Goal: Information Seeking & Learning: Learn about a topic

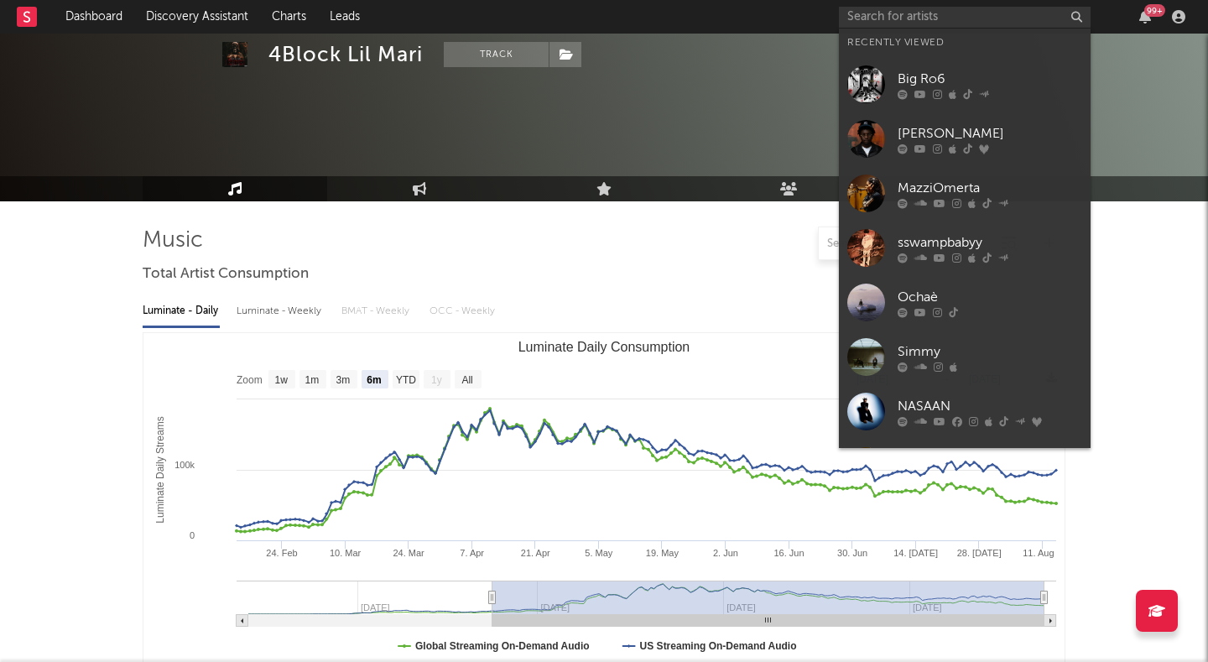
select select "6m"
select select "1w"
click at [904, 16] on input "text" at bounding box center [965, 17] width 252 height 21
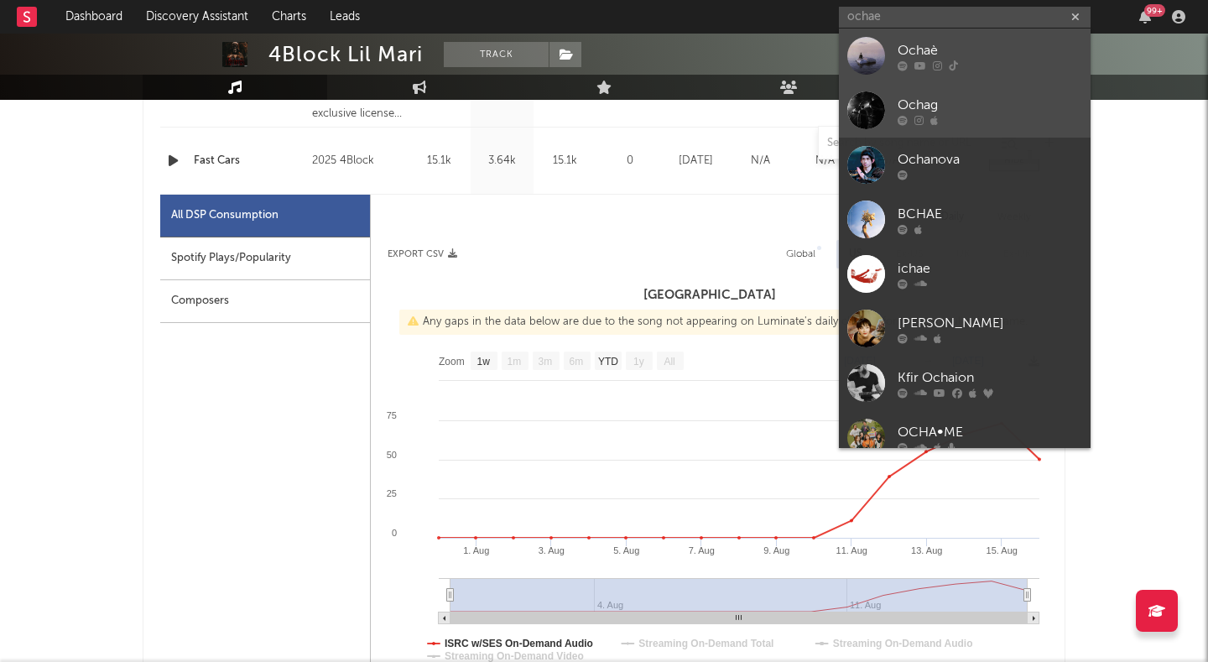
type input "ochae"
click at [870, 58] on div at bounding box center [867, 56] width 38 height 38
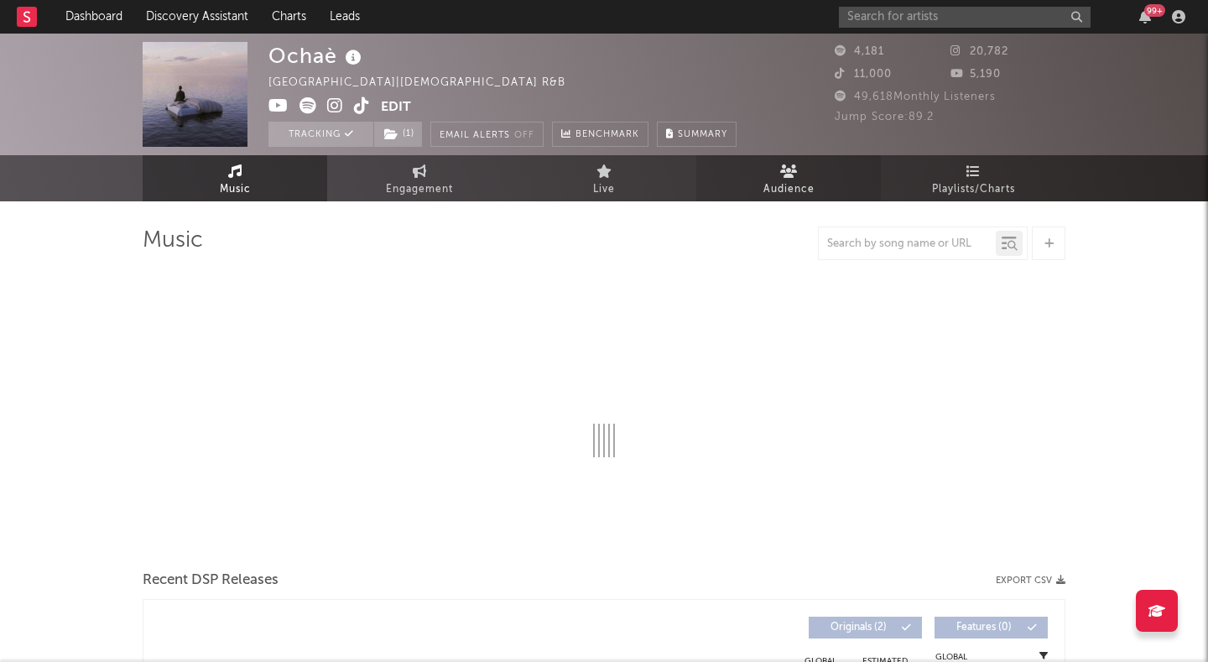
select select "1w"
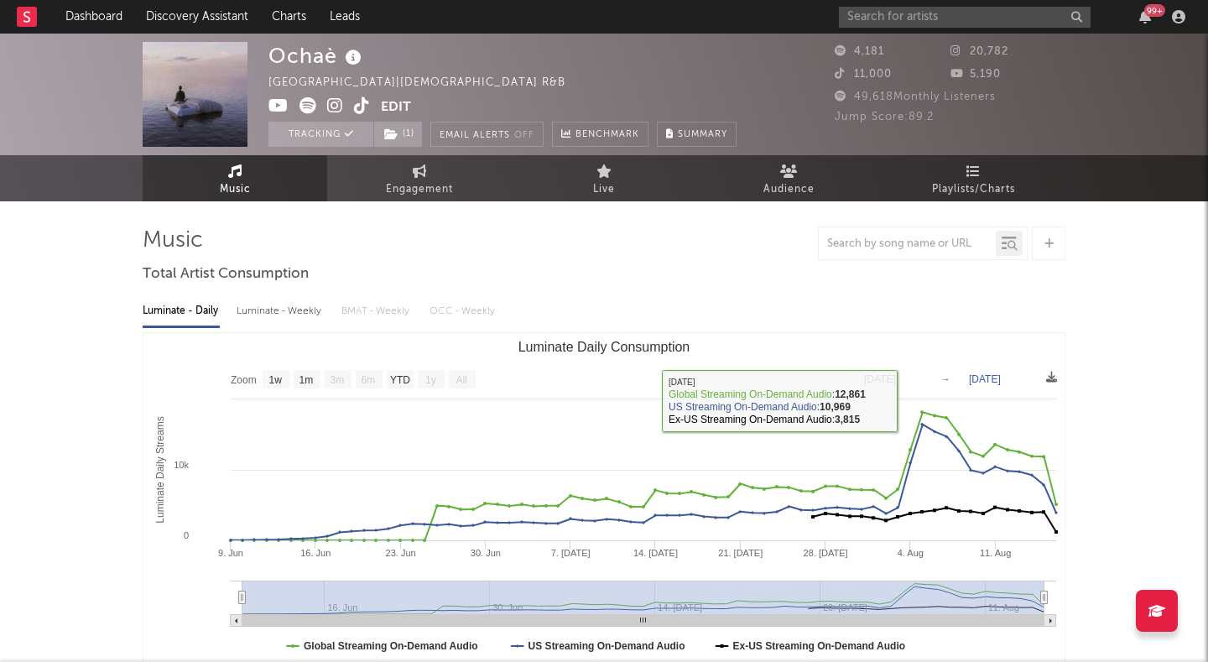
click at [298, 304] on div "Luminate - Weekly" at bounding box center [281, 311] width 88 height 29
select select "1w"
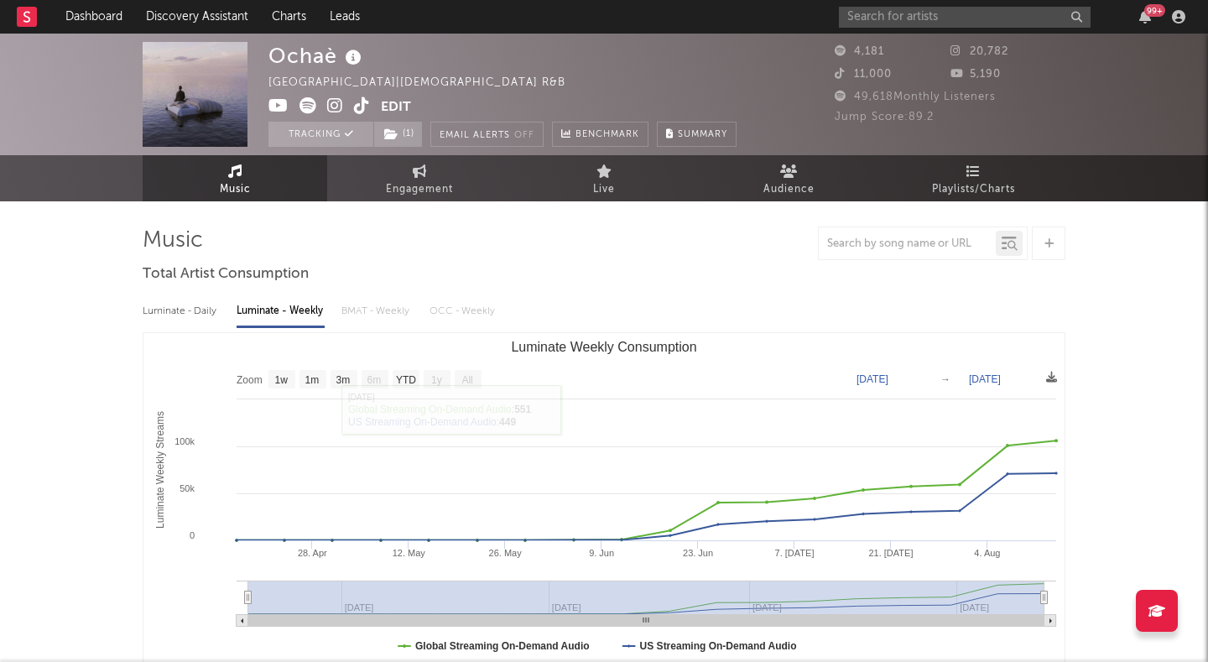
click at [203, 313] on div "Luminate - Daily" at bounding box center [181, 311] width 77 height 29
select select "1w"
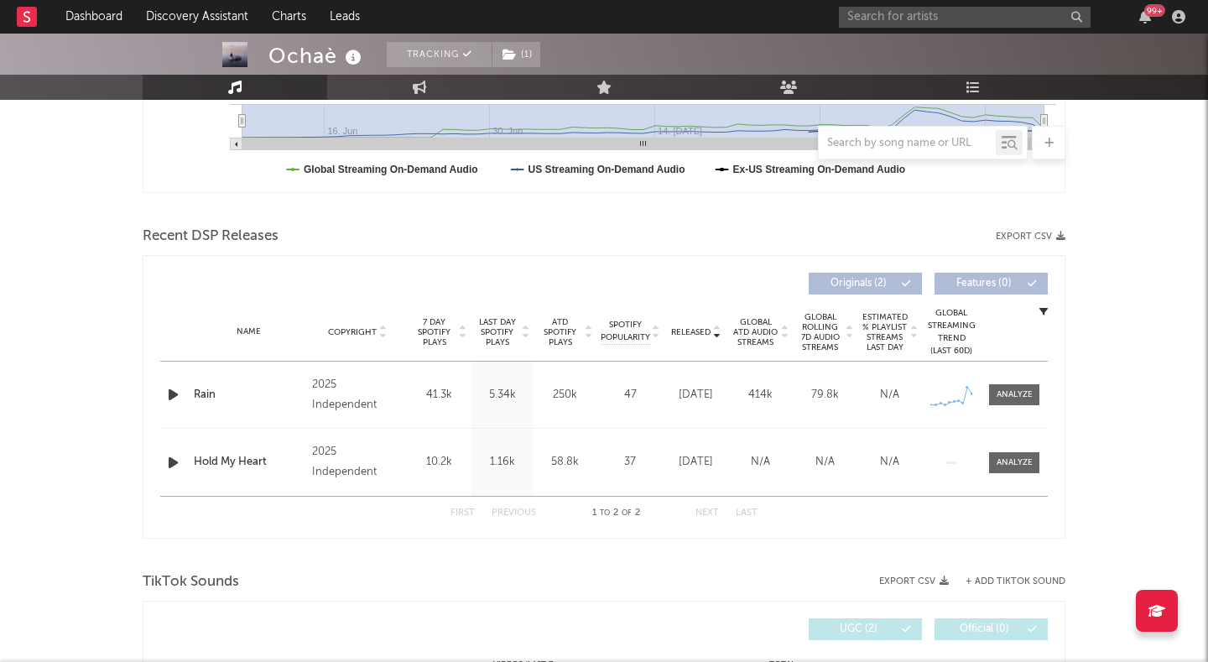
scroll to position [481, 0]
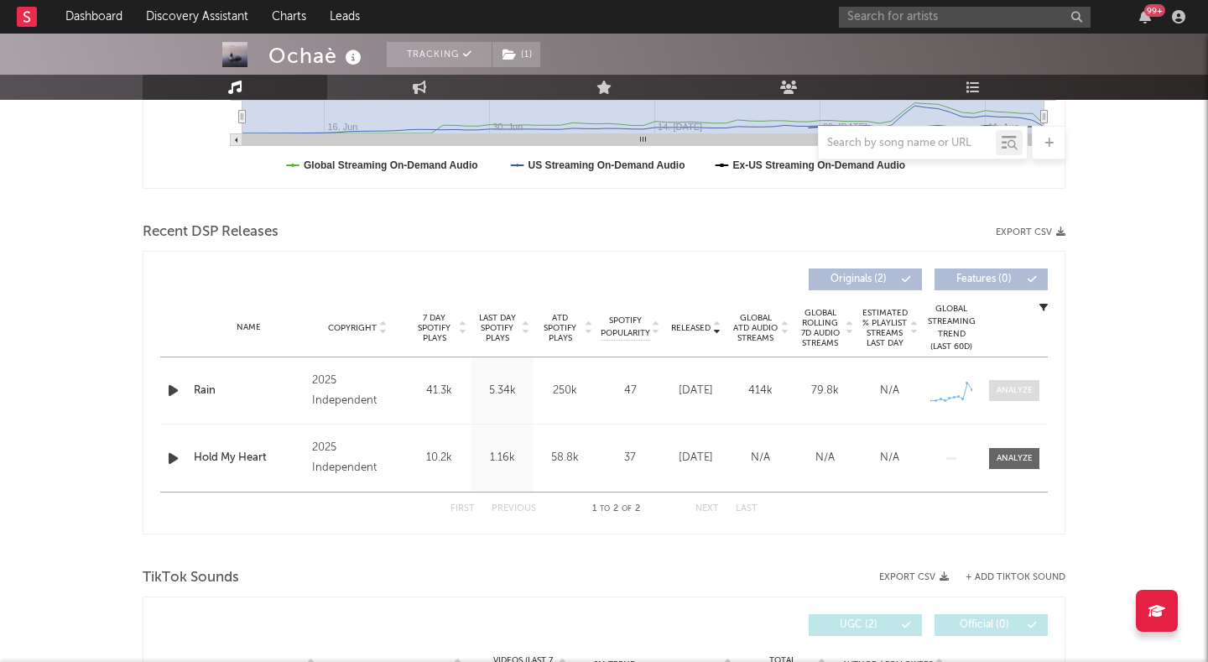
click at [1025, 393] on div at bounding box center [1015, 390] width 36 height 13
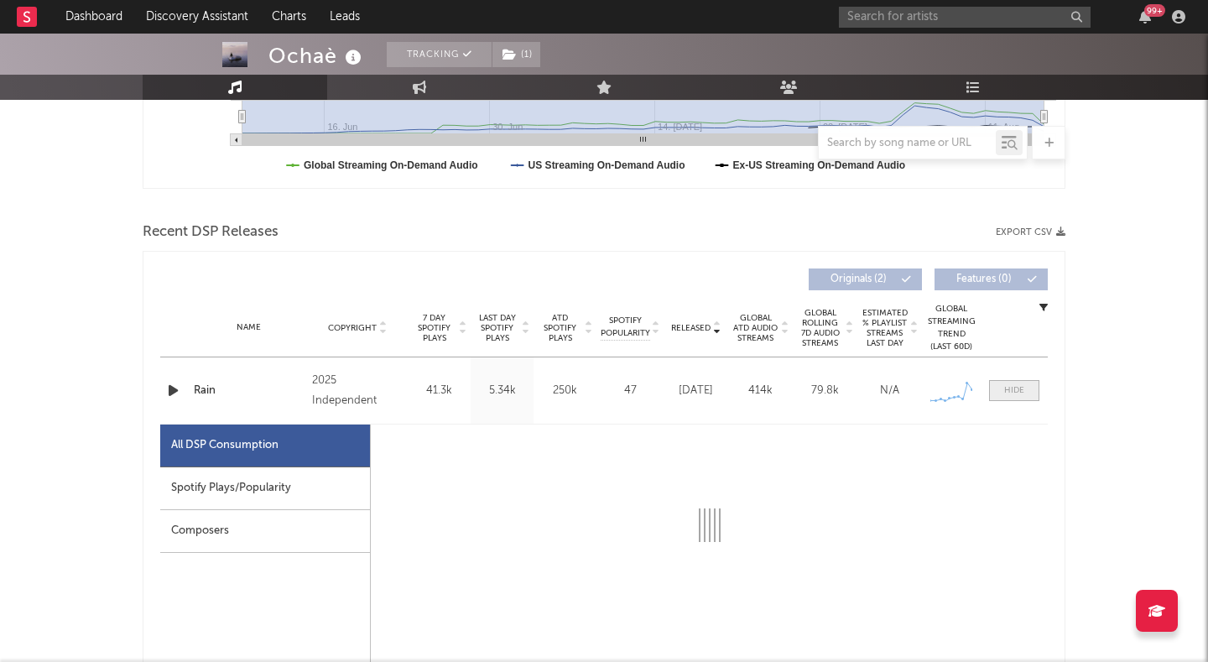
select select "1w"
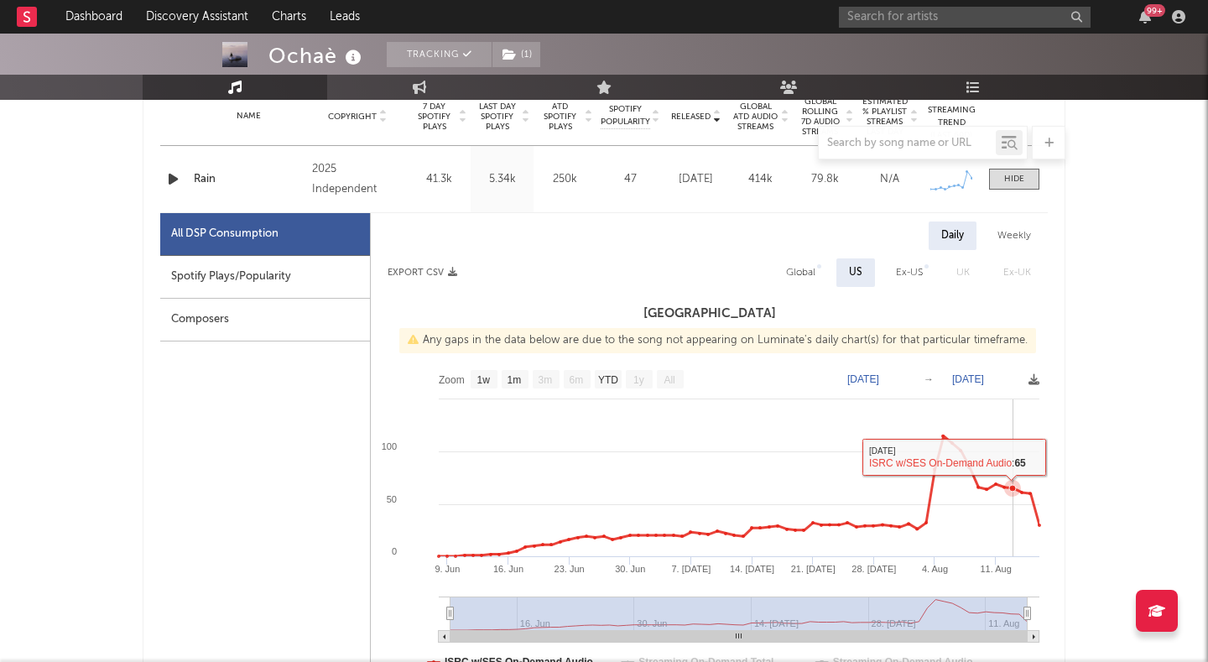
scroll to position [577, 0]
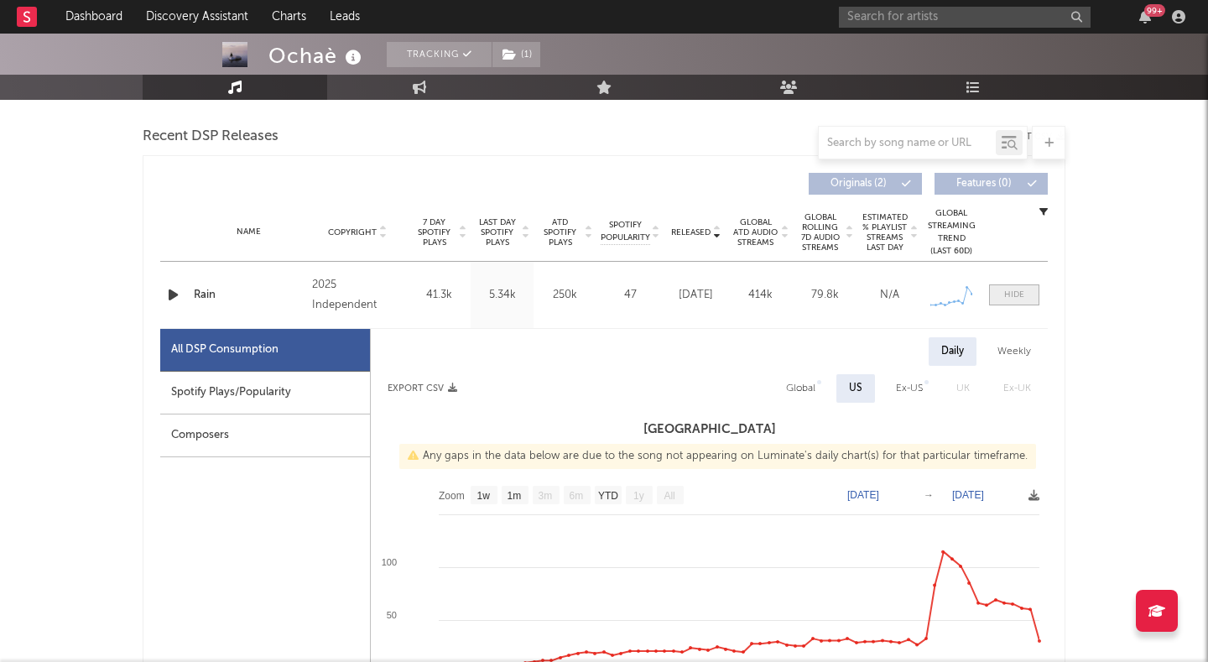
click at [1010, 297] on div at bounding box center [1015, 295] width 20 height 13
